Goal: Obtain resource: Download file/media

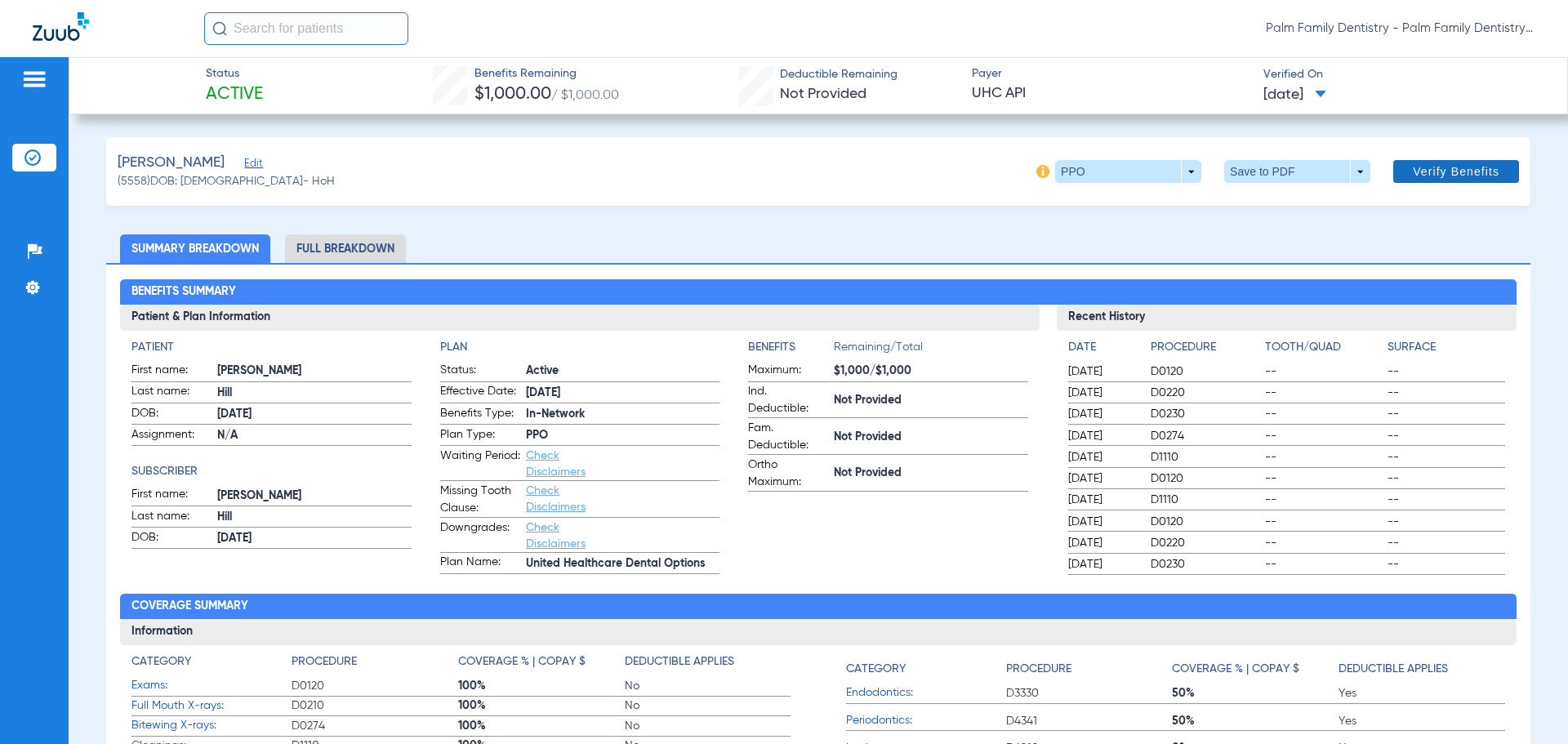
click at [1426, 176] on span "Verify Benefits" at bounding box center [1456, 172] width 87 height 13
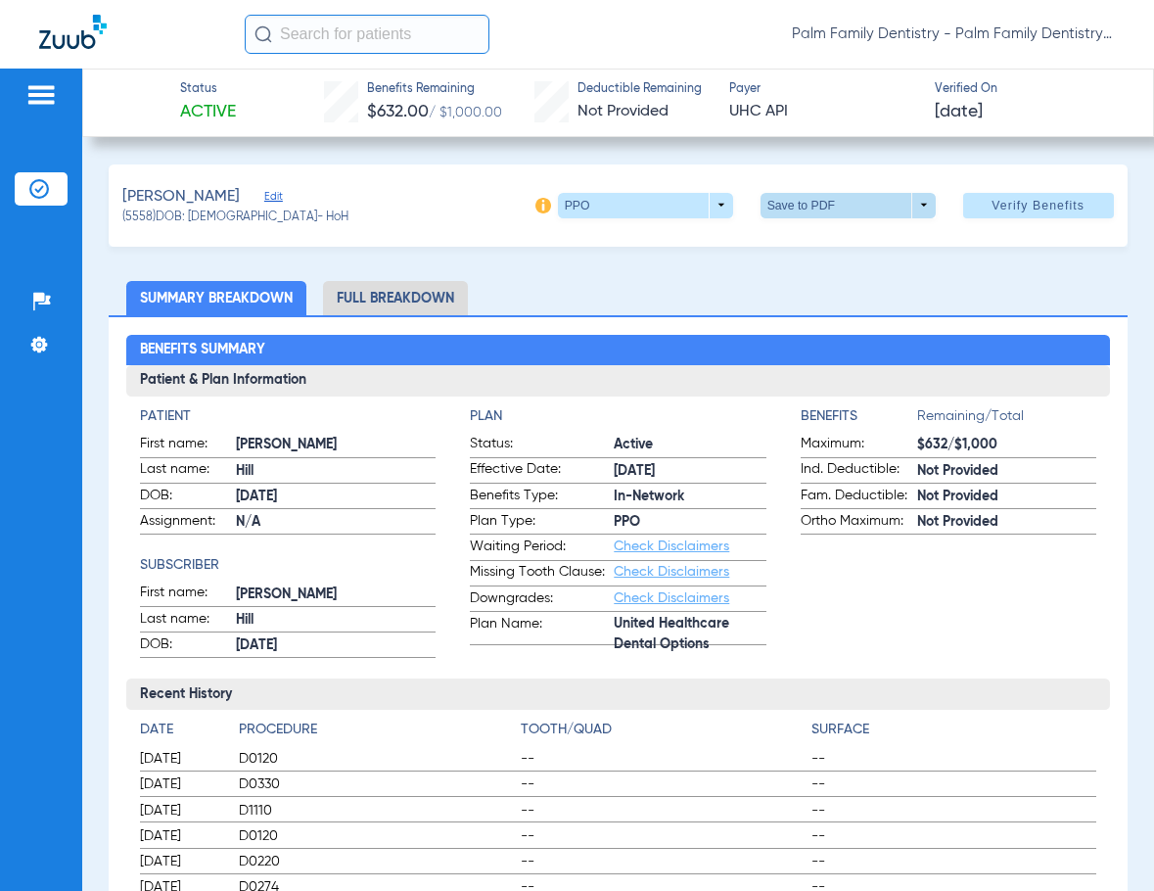
click at [824, 208] on span at bounding box center [847, 205] width 47 height 47
click at [813, 237] on span "Save to PDF" at bounding box center [840, 244] width 77 height 14
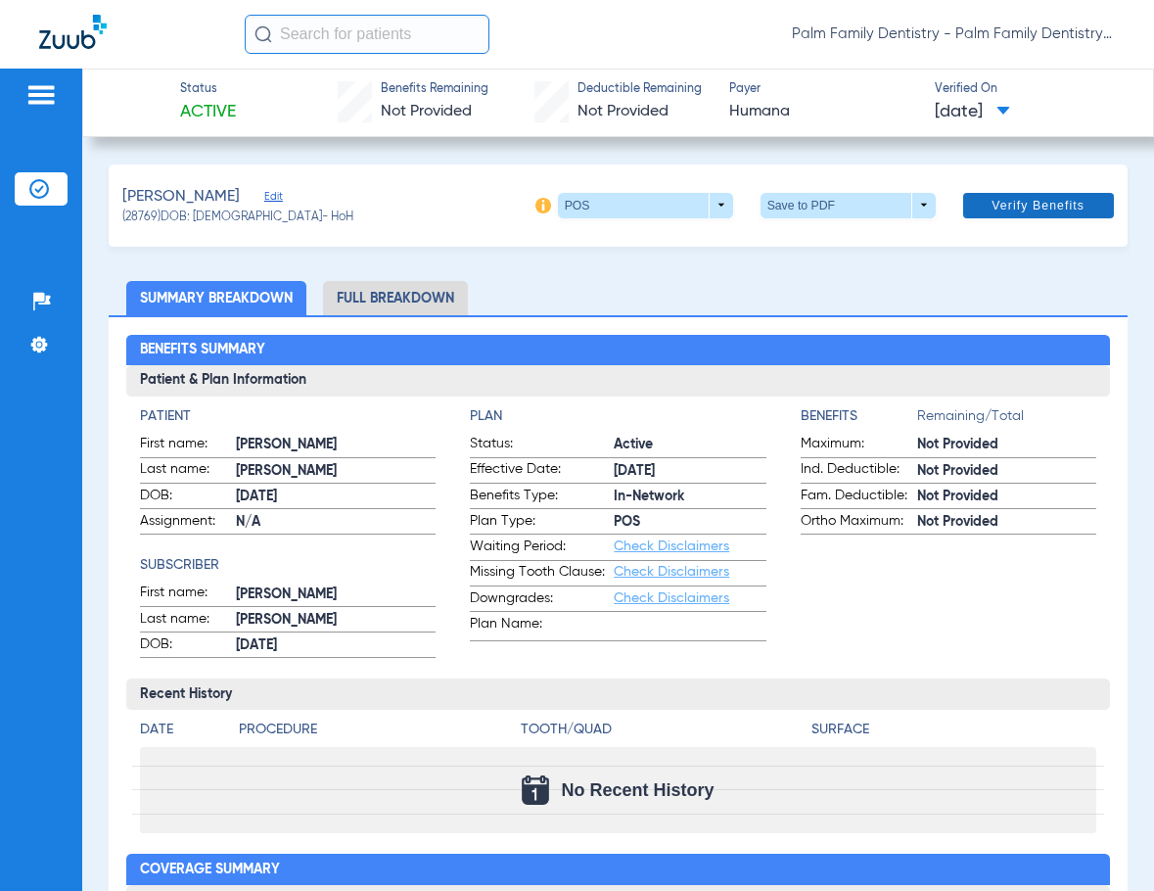
click at [1005, 214] on span at bounding box center [1038, 205] width 151 height 47
